Goal: Information Seeking & Learning: Find specific fact

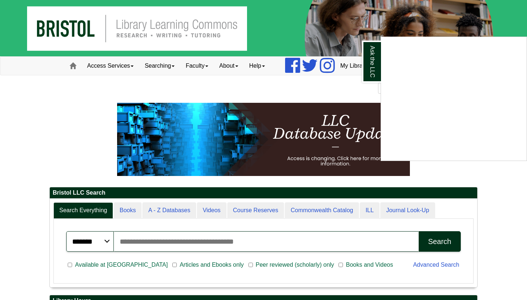
click at [195, 241] on div "Ask the LLC" at bounding box center [263, 150] width 527 height 300
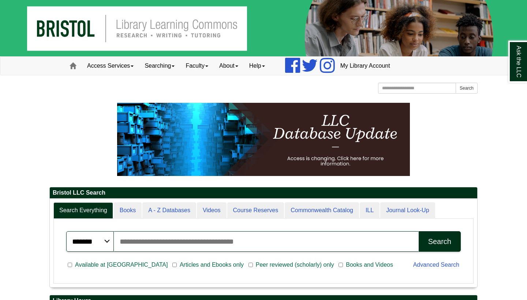
click at [191, 241] on input "Search articles, books, journals & more" at bounding box center [266, 241] width 305 height 20
click at [440, 241] on button "Search" at bounding box center [440, 241] width 42 height 20
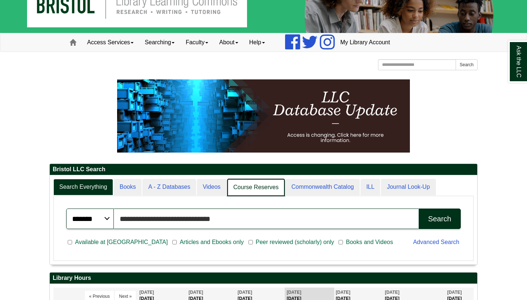
scroll to position [4, 4]
click at [257, 188] on link "Course Reserves" at bounding box center [256, 187] width 58 height 17
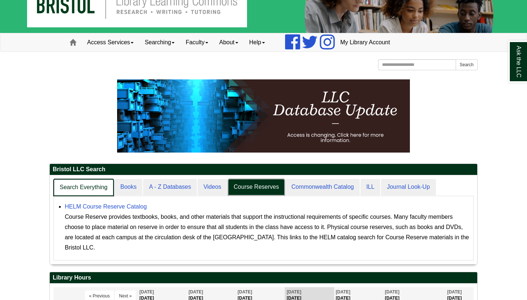
scroll to position [89, 427]
click at [96, 191] on link "Search Everything" at bounding box center [83, 187] width 60 height 17
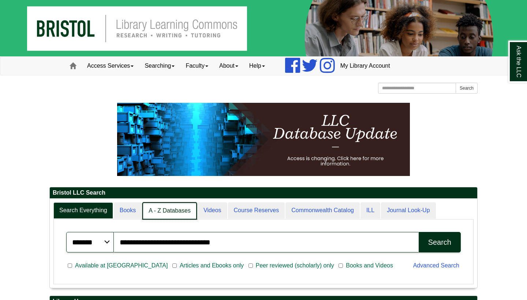
scroll to position [4, 4]
click at [183, 213] on link "A - Z Databases" at bounding box center [169, 210] width 55 height 17
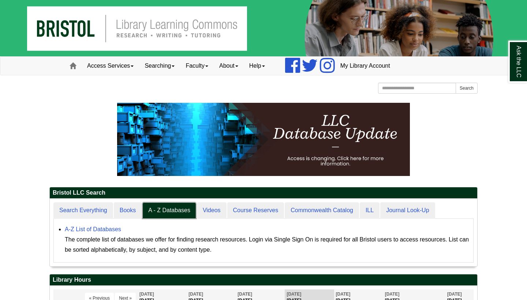
scroll to position [41, 0]
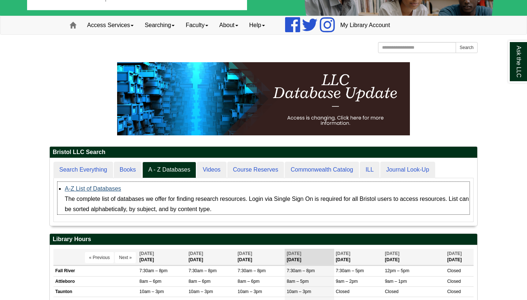
click at [104, 188] on link "A-Z List of Databases" at bounding box center [93, 189] width 56 height 6
click at [112, 190] on link "A-Z List of Databases" at bounding box center [93, 189] width 56 height 6
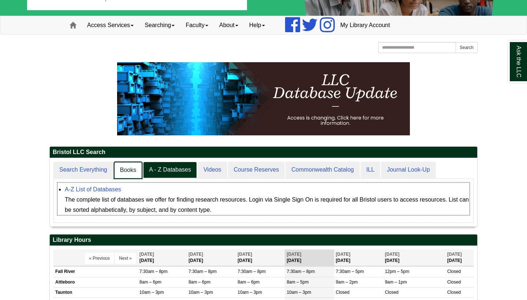
scroll to position [68, 427]
click at [96, 165] on link "Search Everything" at bounding box center [83, 170] width 60 height 17
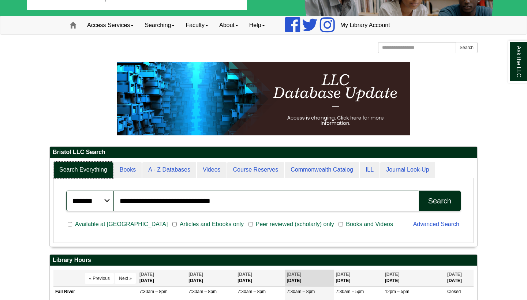
scroll to position [88, 427]
click at [232, 198] on input "**********" at bounding box center [266, 201] width 305 height 20
type input "**********"
click at [440, 201] on button "Search" at bounding box center [440, 201] width 42 height 20
